Goal: Information Seeking & Learning: Get advice/opinions

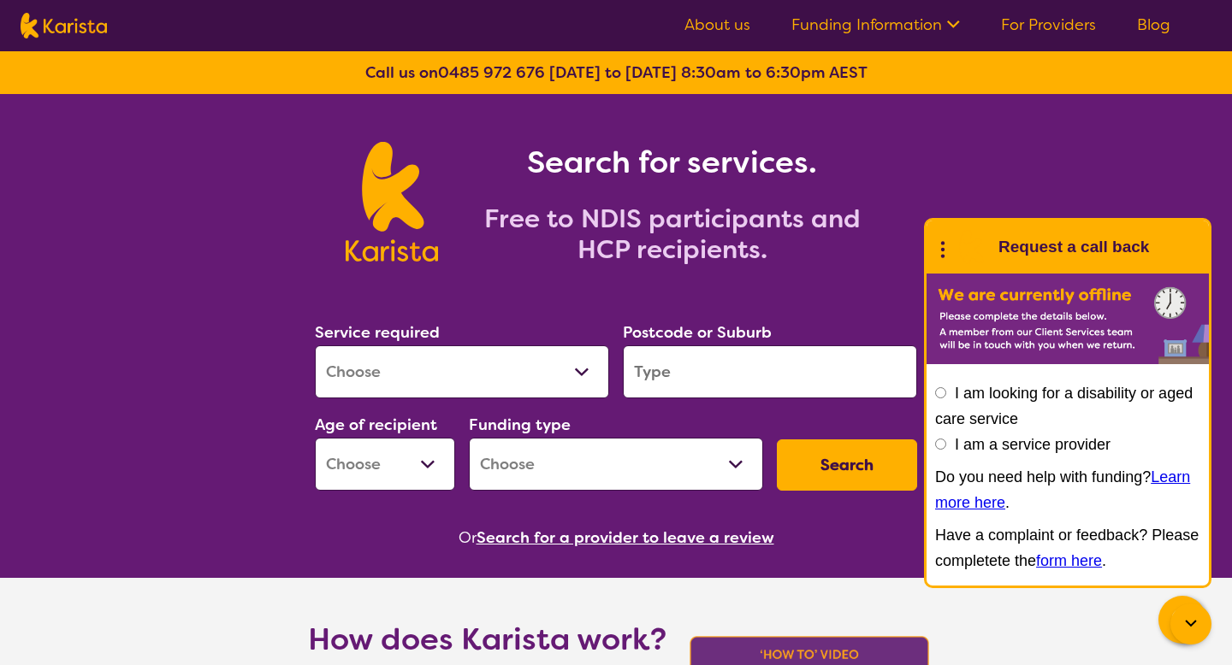
click at [585, 371] on select "Allied Health Assistant Assessment ([MEDICAL_DATA] or [MEDICAL_DATA]) Behaviour…" at bounding box center [462, 372] width 294 height 53
select select "[MEDICAL_DATA]"
click at [676, 369] on input "search" at bounding box center [770, 372] width 294 height 53
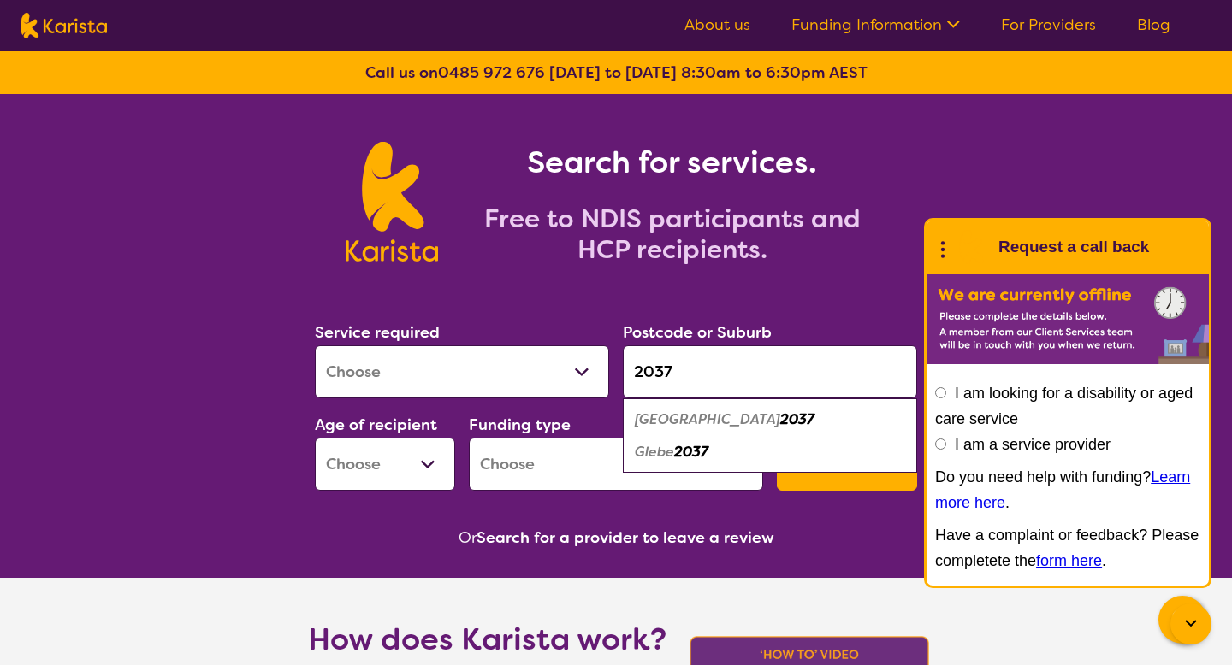
type input "2037"
click at [674, 449] on em "Glebe" at bounding box center [654, 452] width 39 height 18
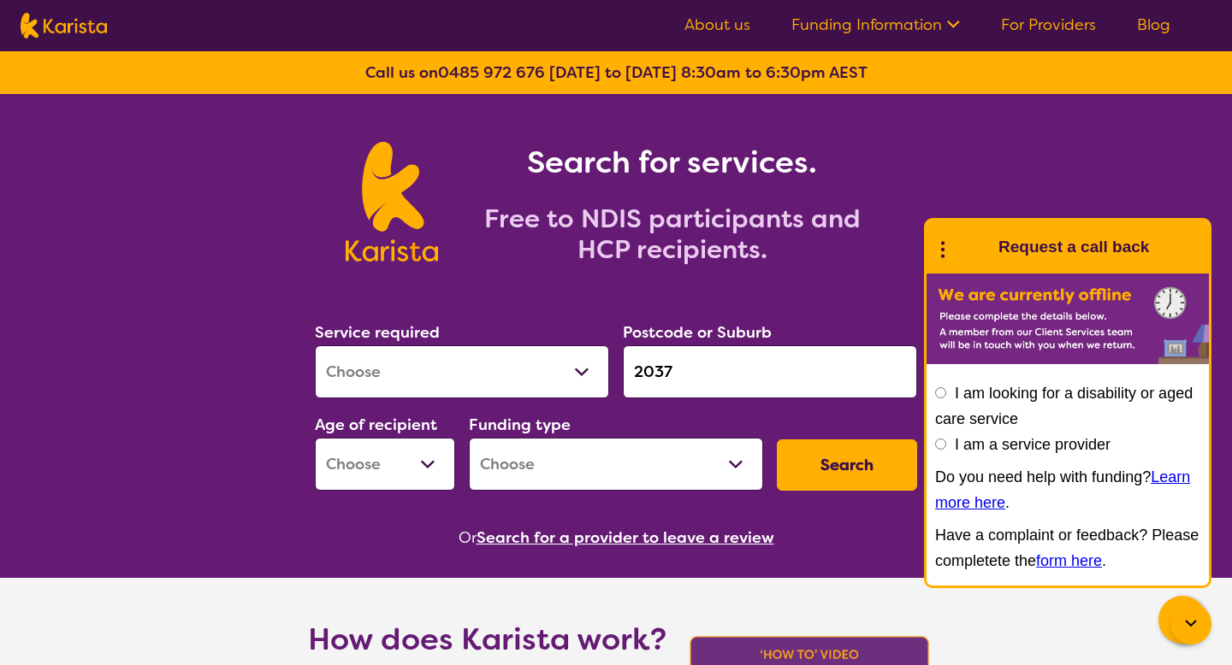
click at [811, 468] on button "Search" at bounding box center [847, 465] width 140 height 51
click at [431, 462] on select "Early Childhood - 0 to 9 Child - 10 to 11 Adolescent - 12 to 17 Adult - 18 to 6…" at bounding box center [385, 464] width 140 height 53
select select "CH"
click at [742, 461] on select "Home Care Package (HCP) National Disability Insurance Scheme (NDIS) I don't know" at bounding box center [616, 464] width 294 height 53
select select "NDIS"
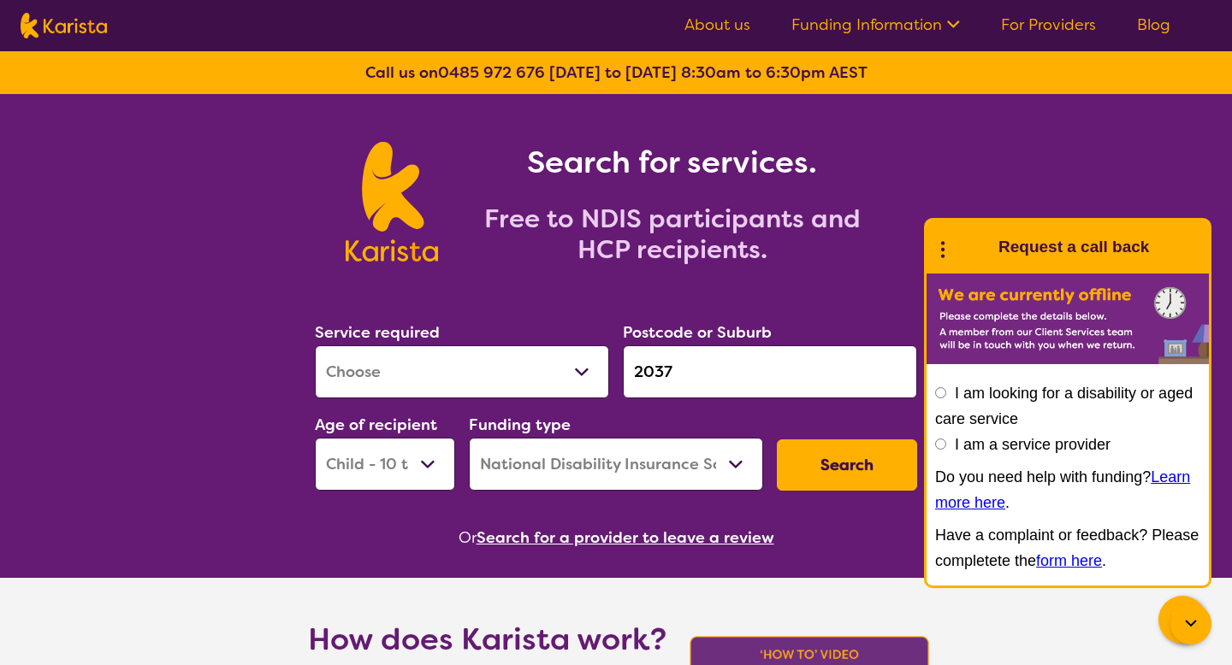
click at [858, 453] on button "Search" at bounding box center [847, 465] width 140 height 51
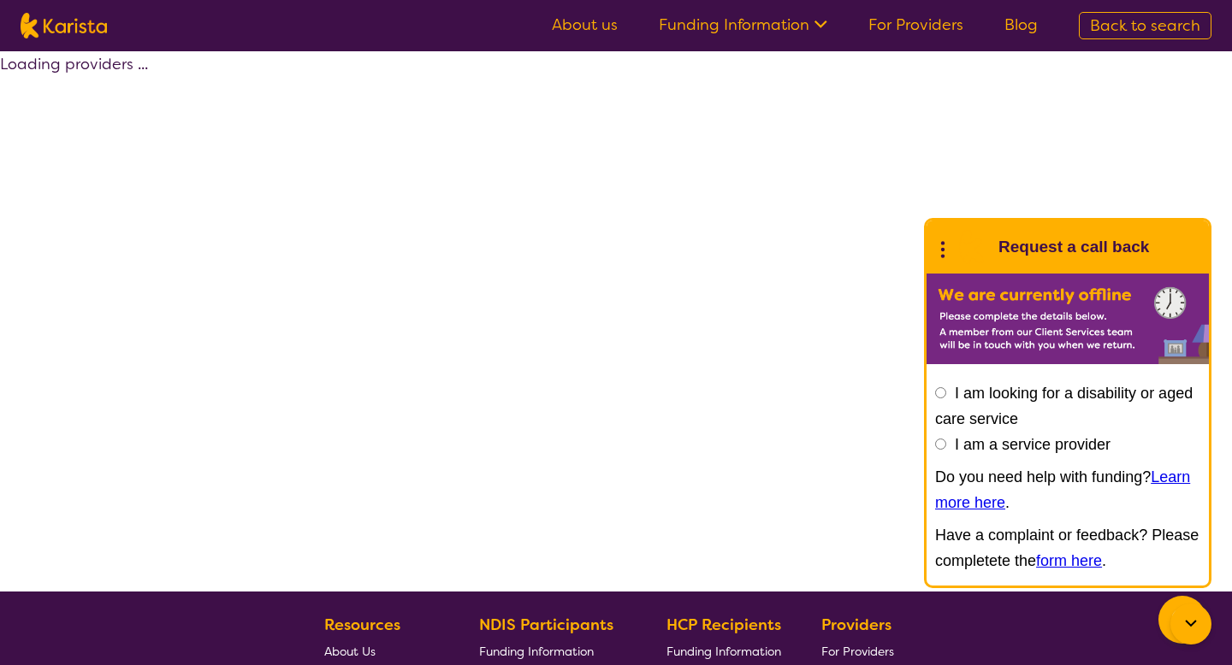
select select "by_score"
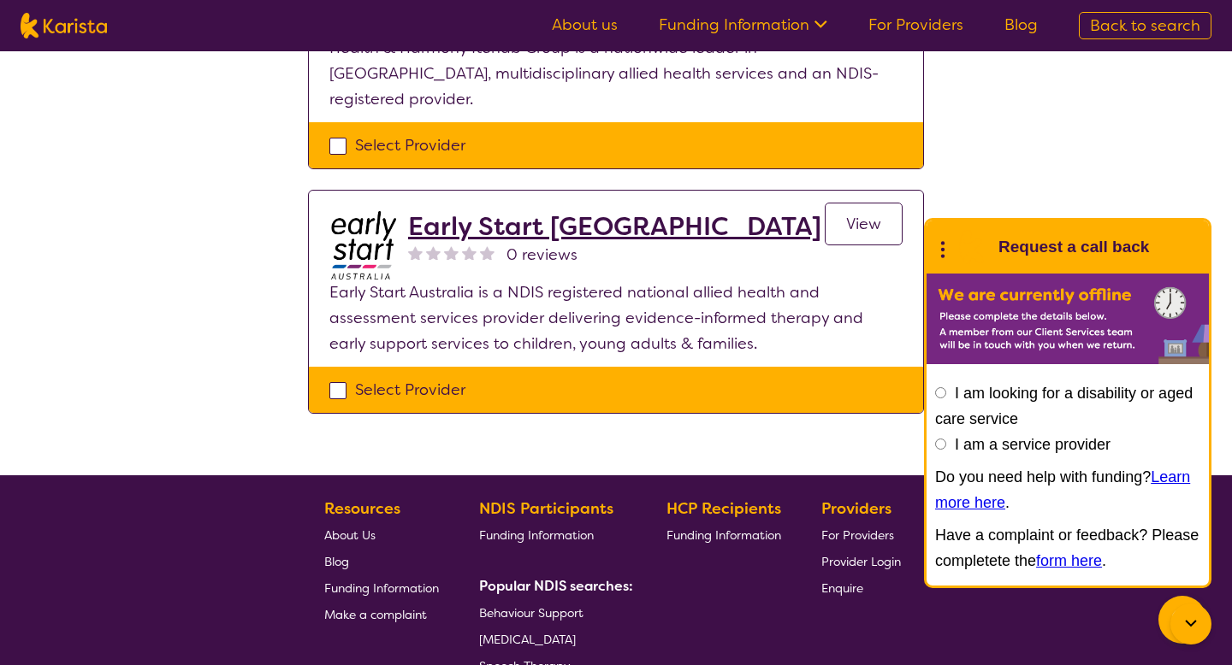
scroll to position [1510, 0]
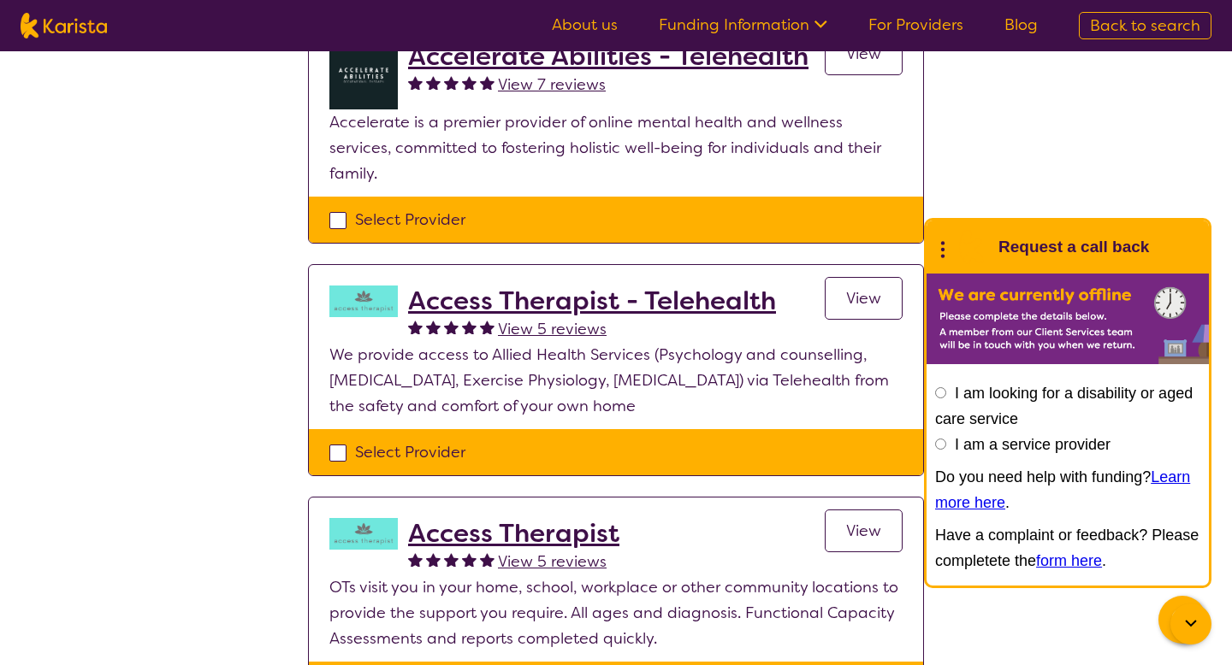
scroll to position [701, 0]
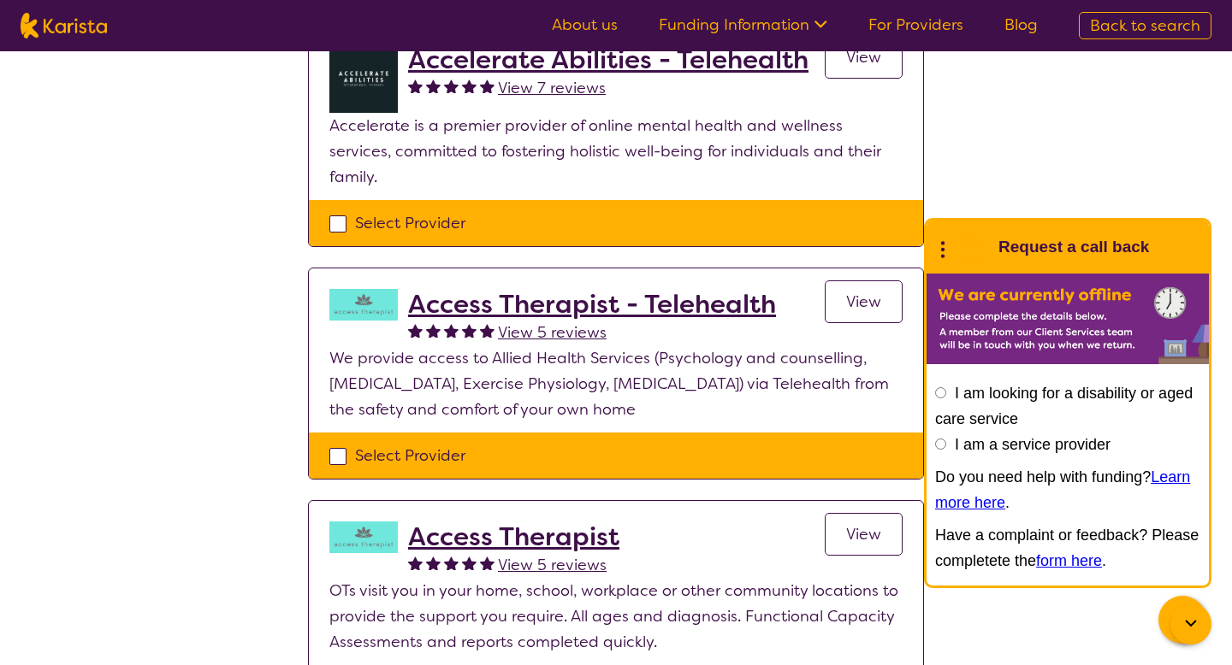
click at [735, 289] on h2 "Access Therapist - Telehealth" at bounding box center [592, 304] width 368 height 31
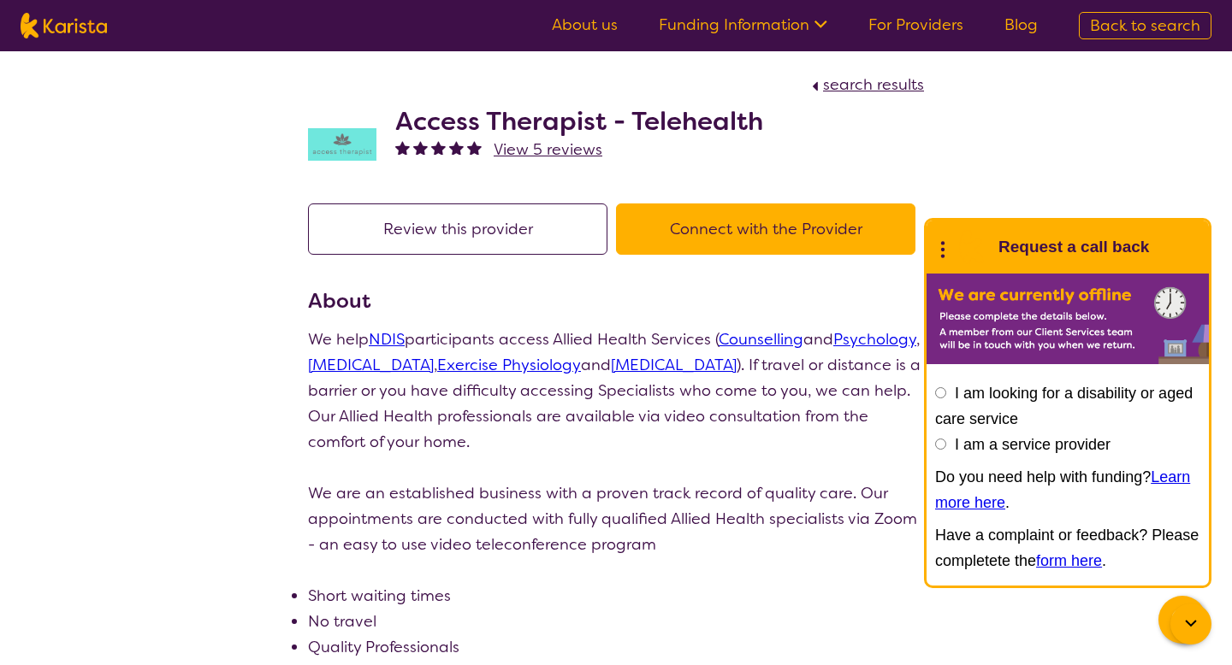
click at [789, 222] on button "Connect with the Provider" at bounding box center [765, 229] width 299 height 51
click at [456, 239] on button "Review this provider" at bounding box center [457, 229] width 299 height 51
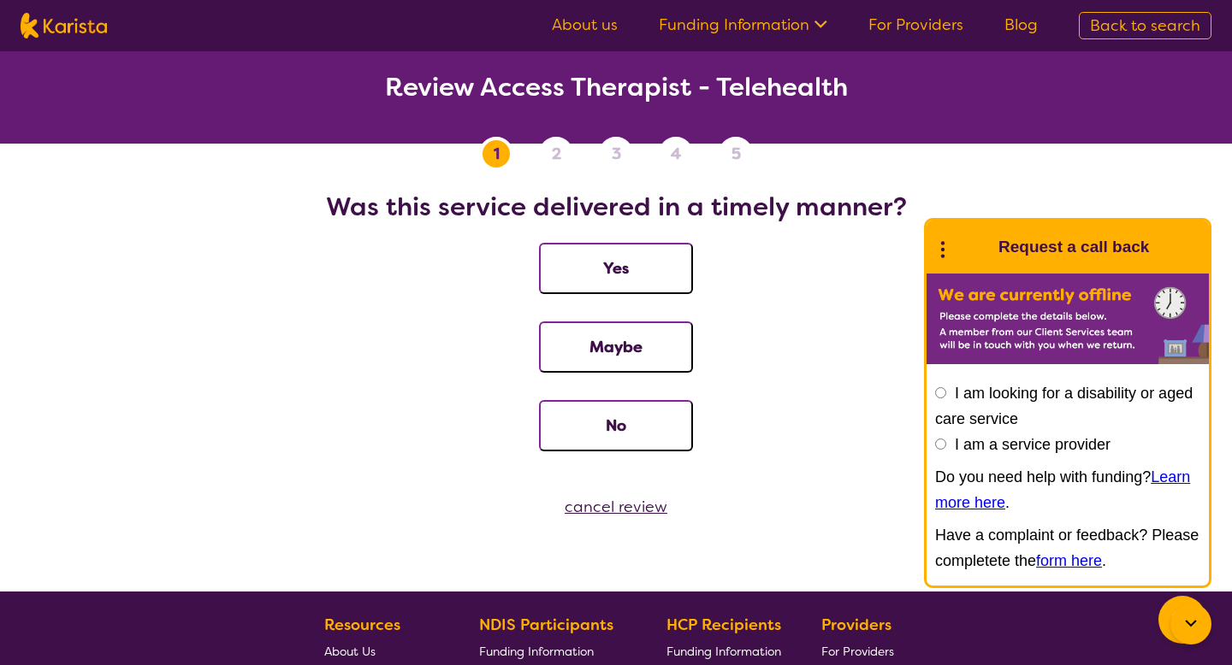
click at [633, 505] on div "cancel review" at bounding box center [616, 507] width 1232 height 26
